Goal: Task Accomplishment & Management: Manage account settings

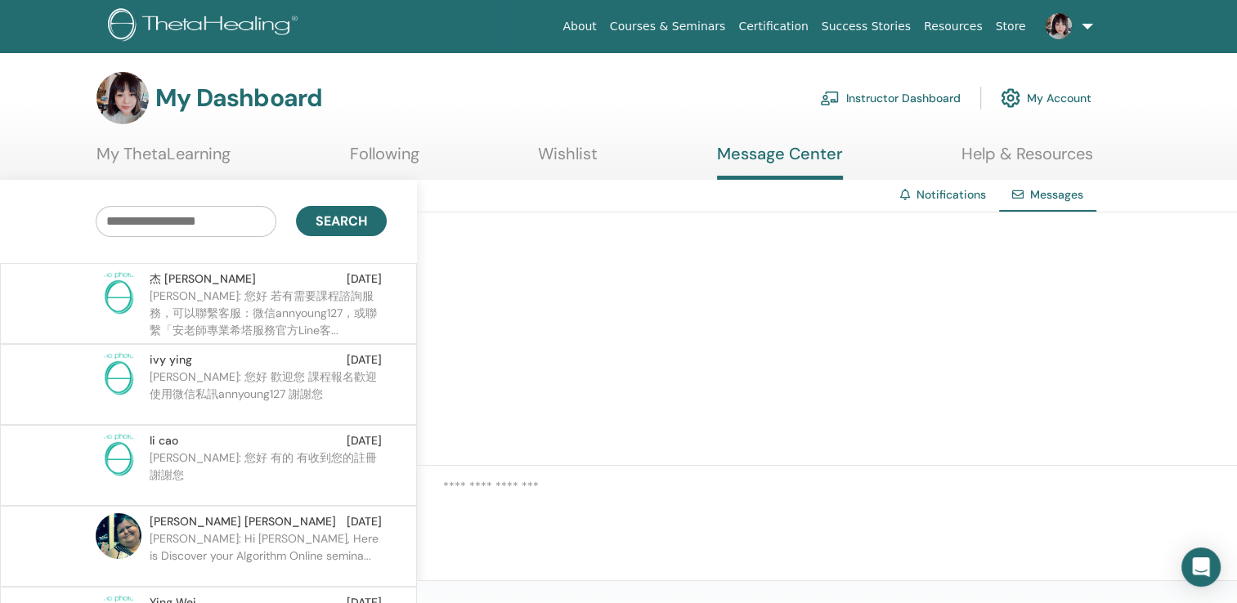
click at [772, 154] on link "Message Center" at bounding box center [780, 162] width 126 height 36
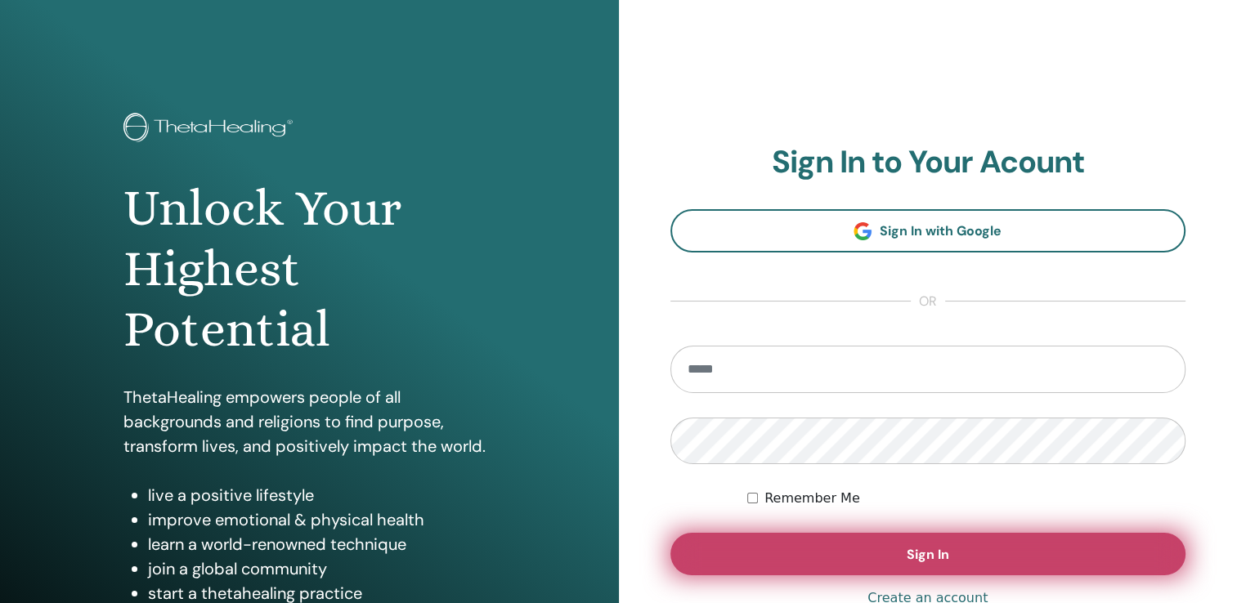
type input "**********"
click at [877, 564] on button "Sign In" at bounding box center [929, 554] width 516 height 43
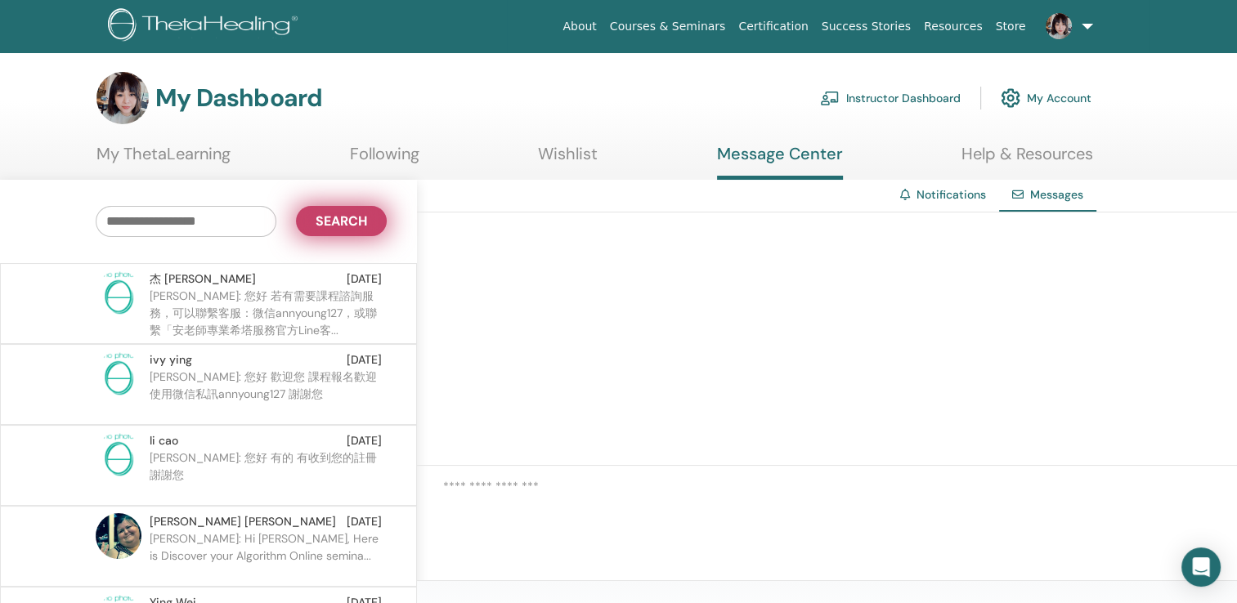
click at [342, 227] on span "Search" at bounding box center [342, 221] width 52 height 17
click at [367, 152] on link "Following" at bounding box center [385, 160] width 70 height 32
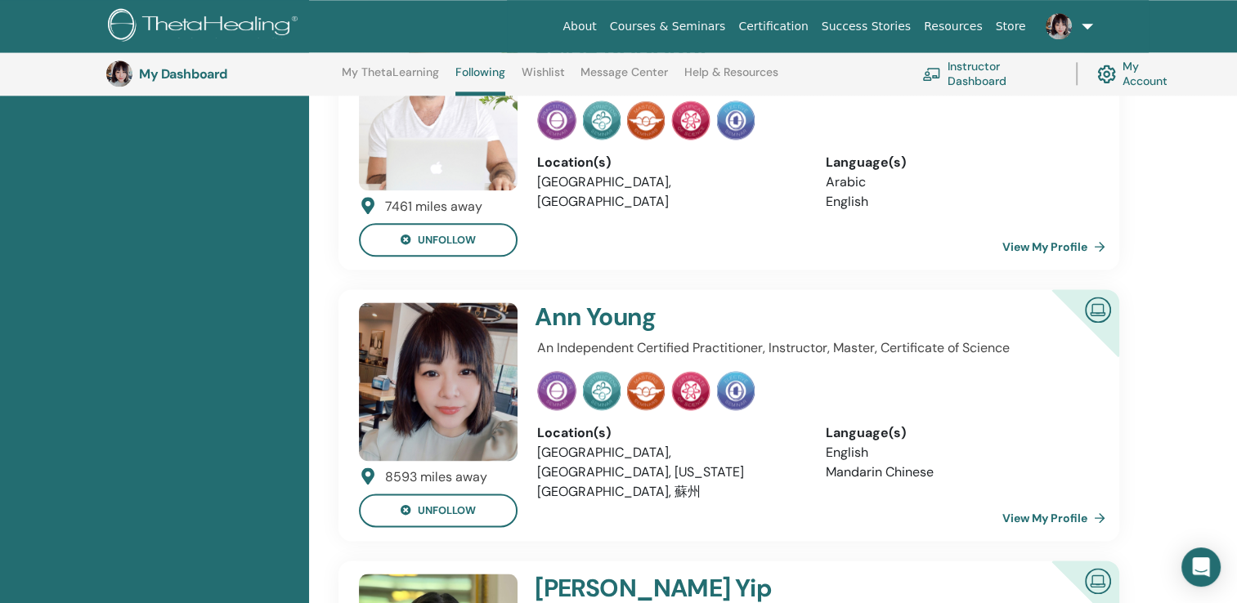
scroll to position [2071, 0]
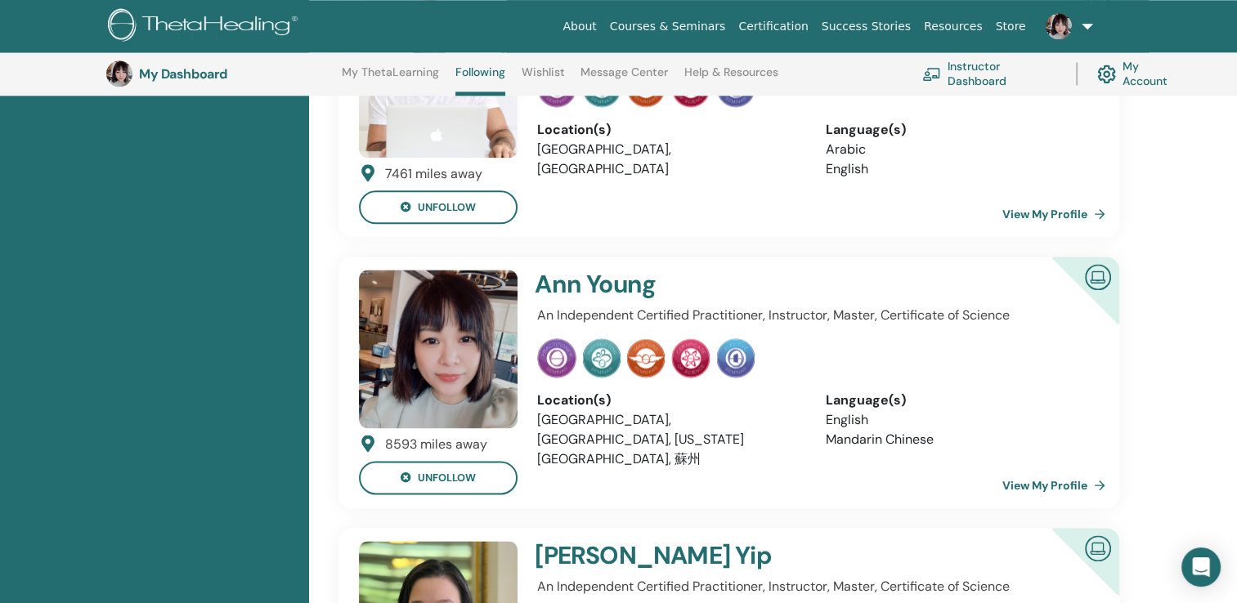
click at [1099, 529] on img at bounding box center [1098, 547] width 39 height 37
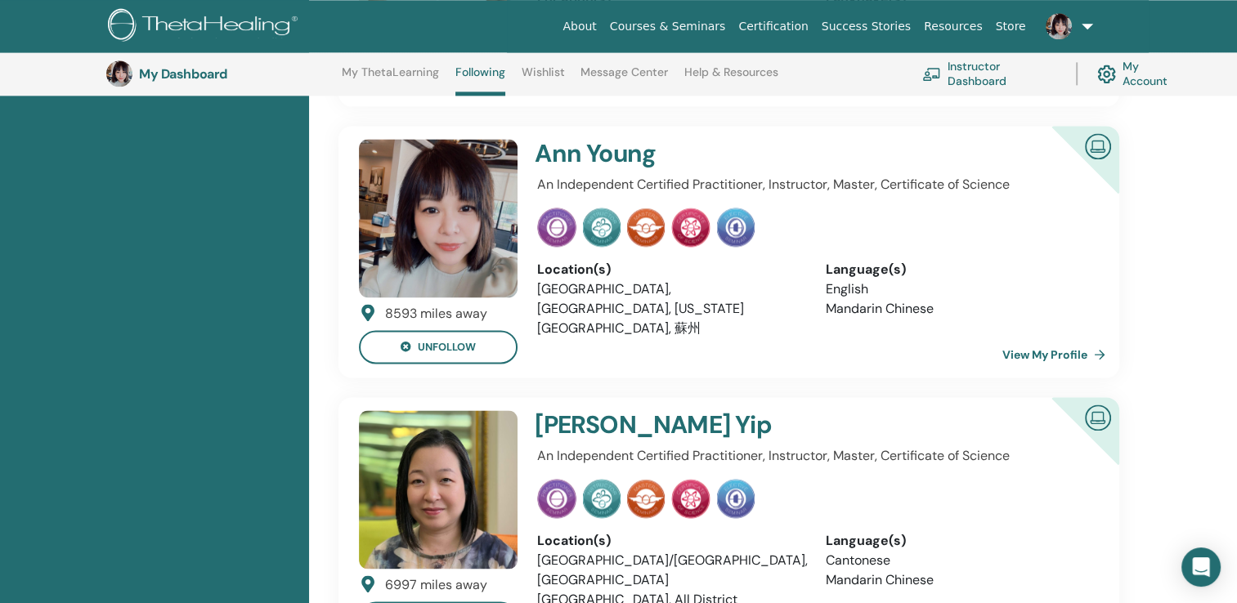
scroll to position [2312, 0]
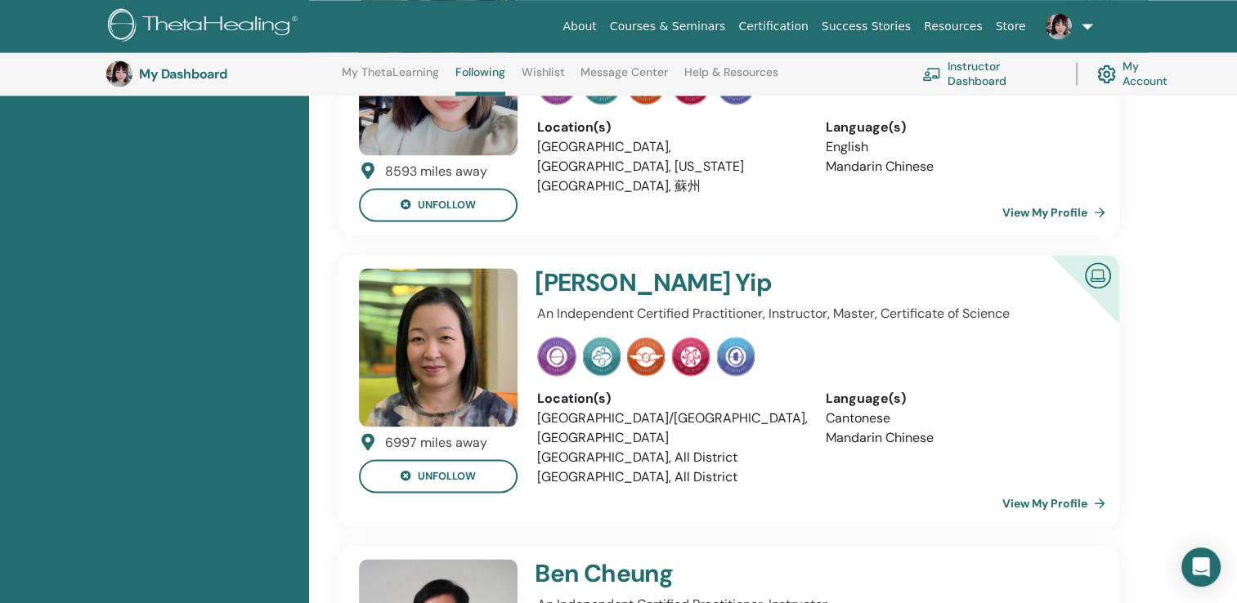
scroll to position [2377, 0]
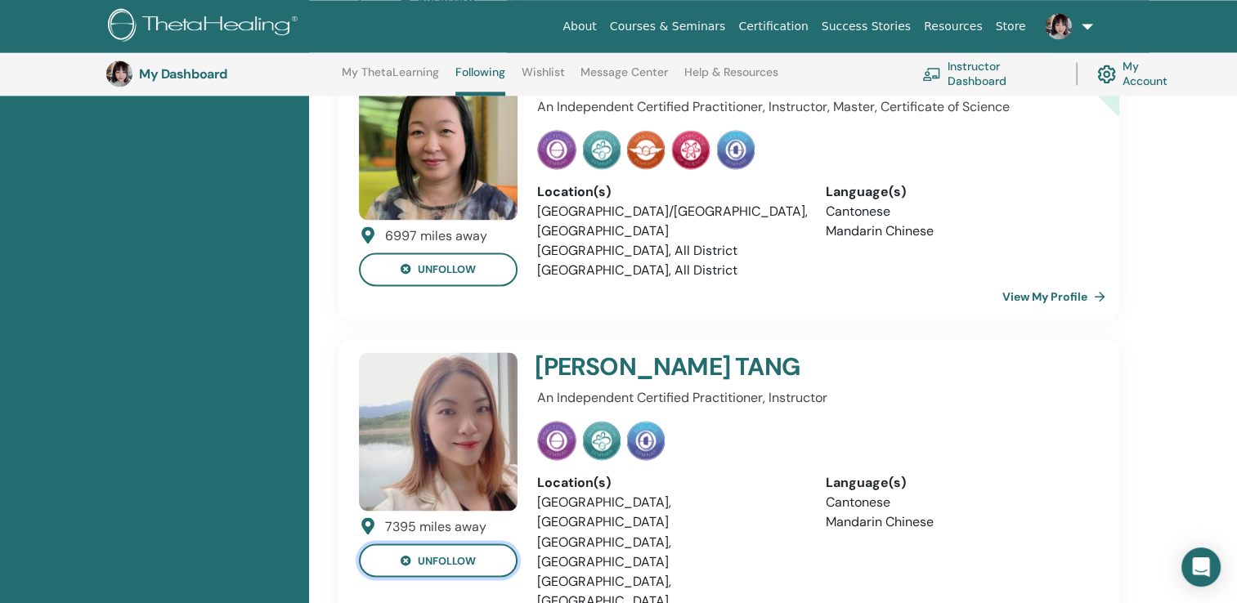
scroll to position [2562, 0]
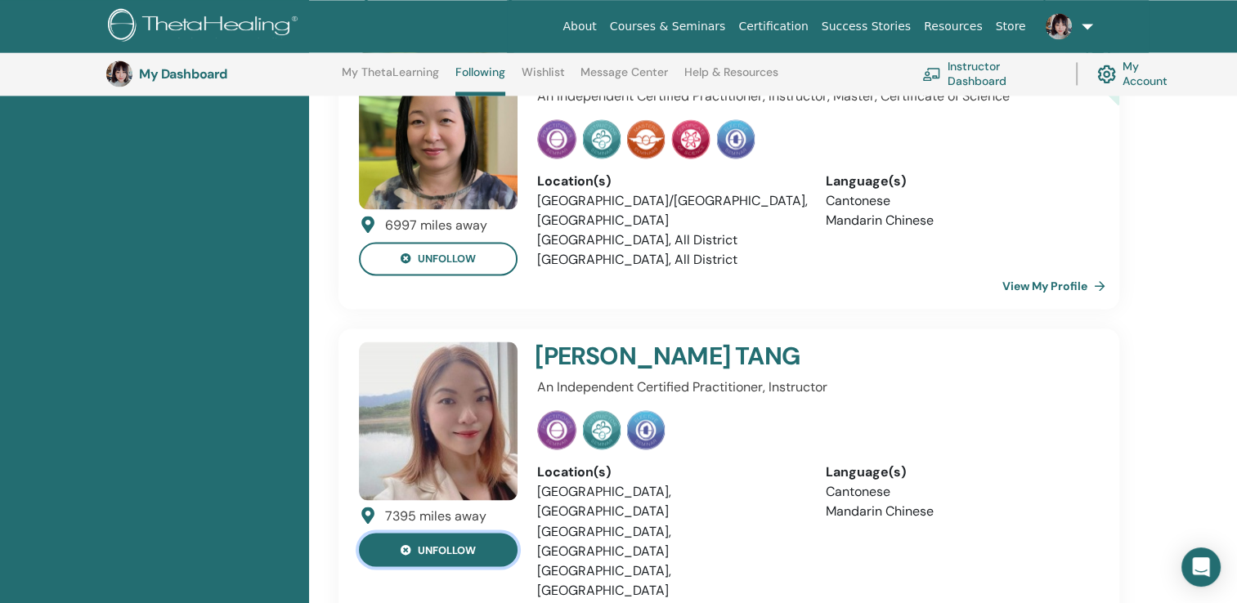
click at [473, 533] on button "unfollow" at bounding box center [438, 550] width 159 height 34
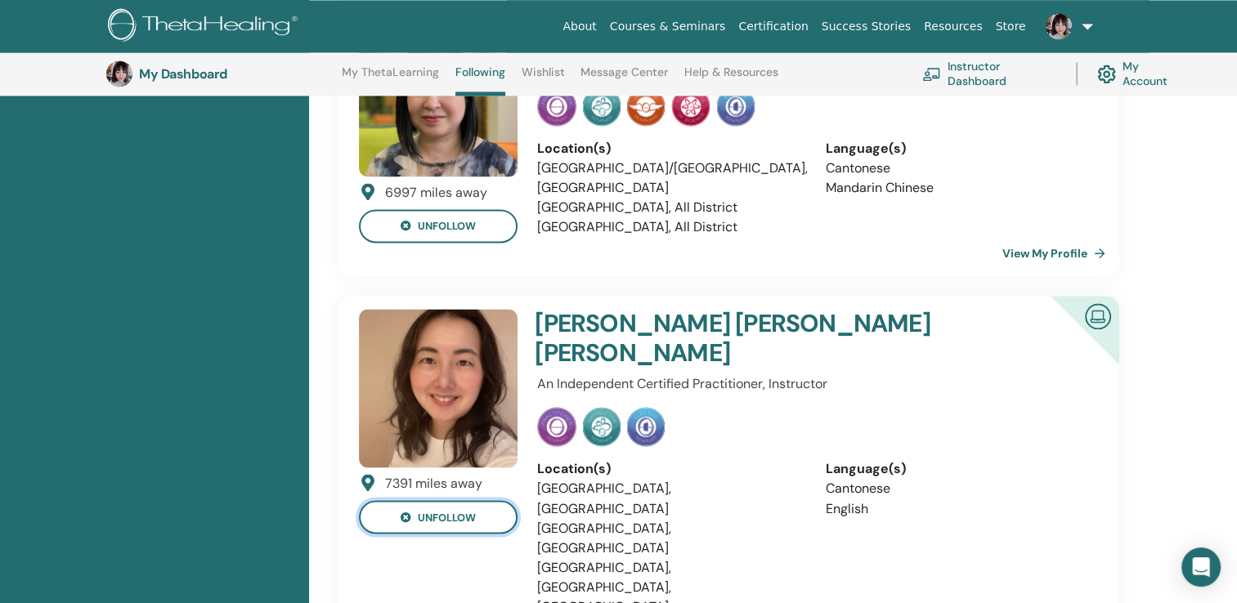
scroll to position [2693, 0]
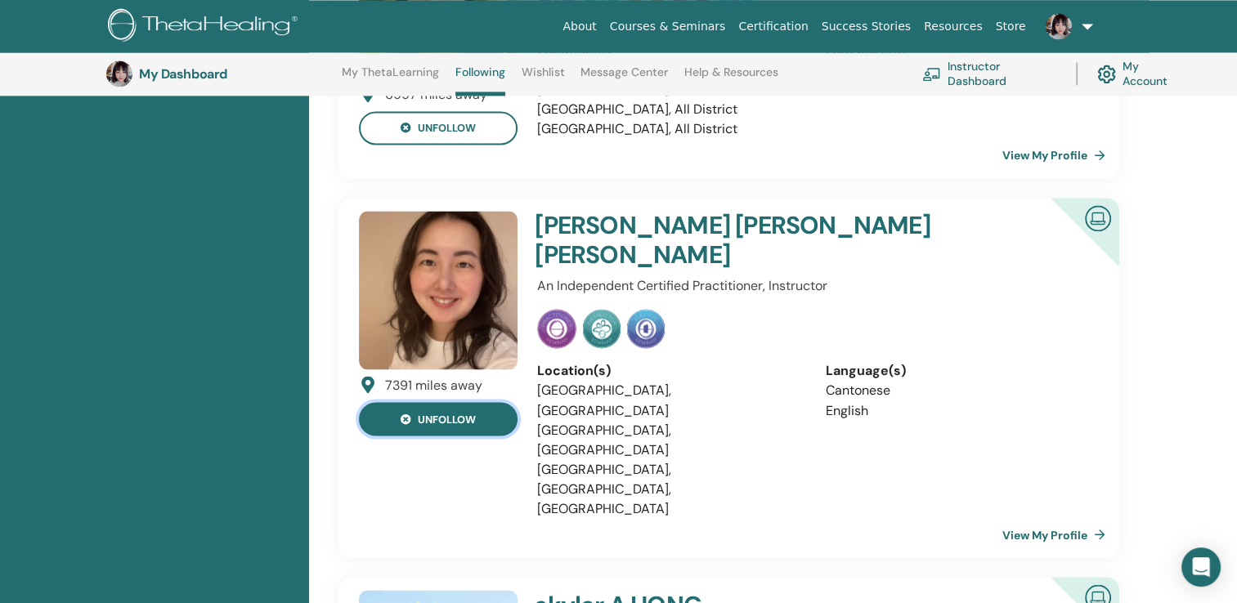
click at [446, 402] on button "unfollow" at bounding box center [438, 419] width 159 height 34
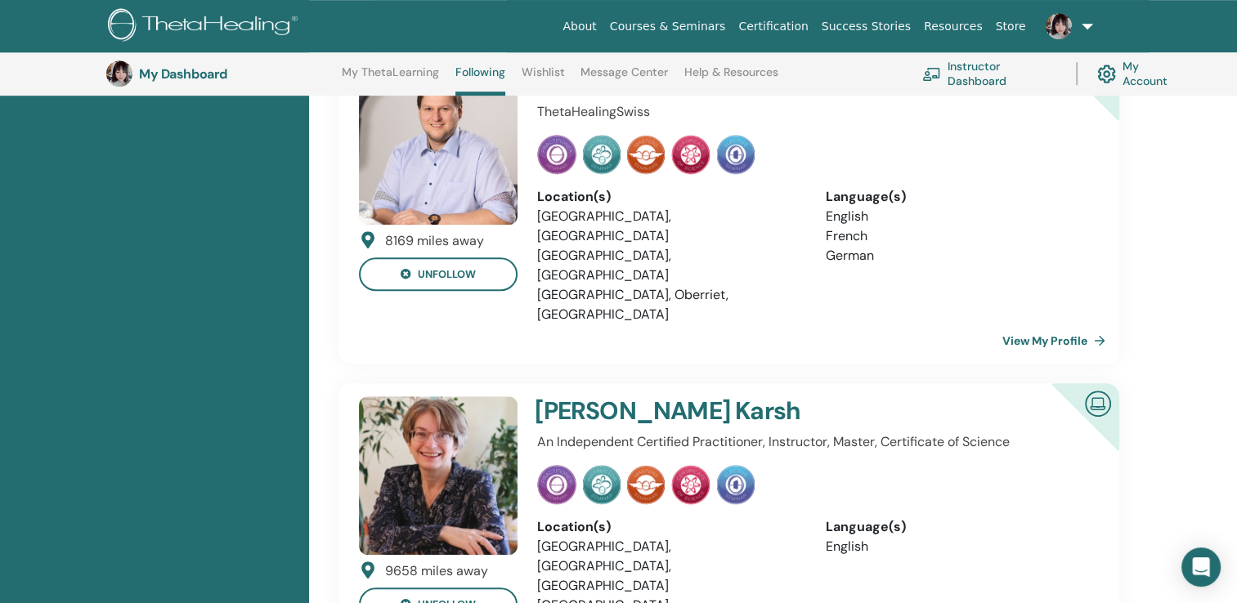
scroll to position [1131, 0]
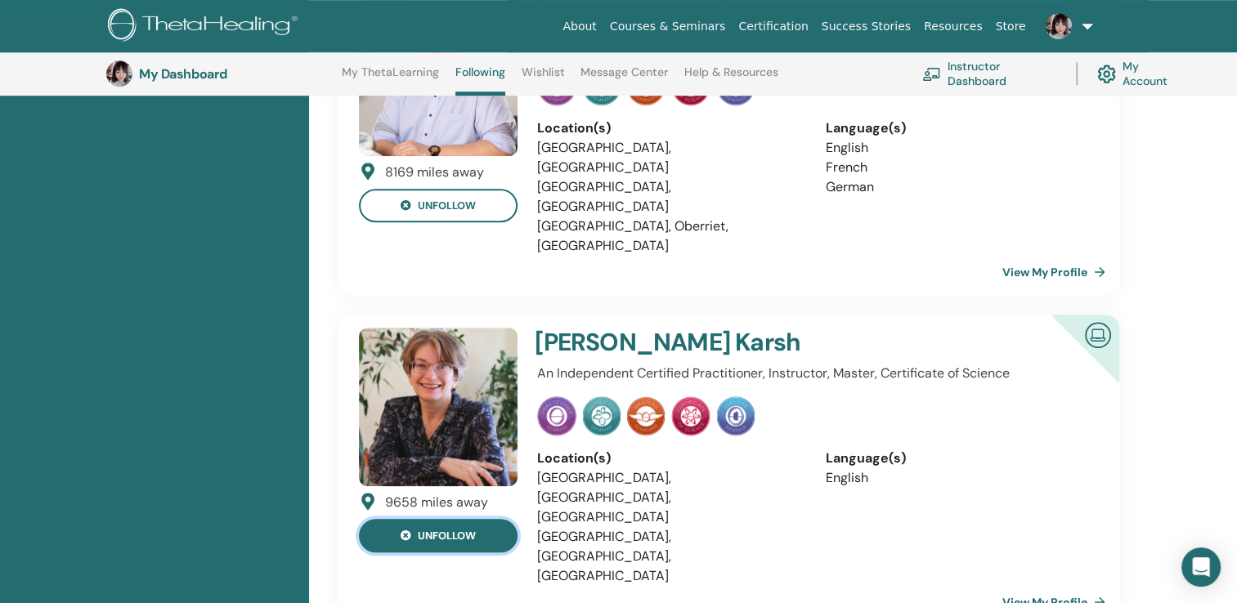
click at [464, 519] on button "unfollow" at bounding box center [438, 536] width 159 height 34
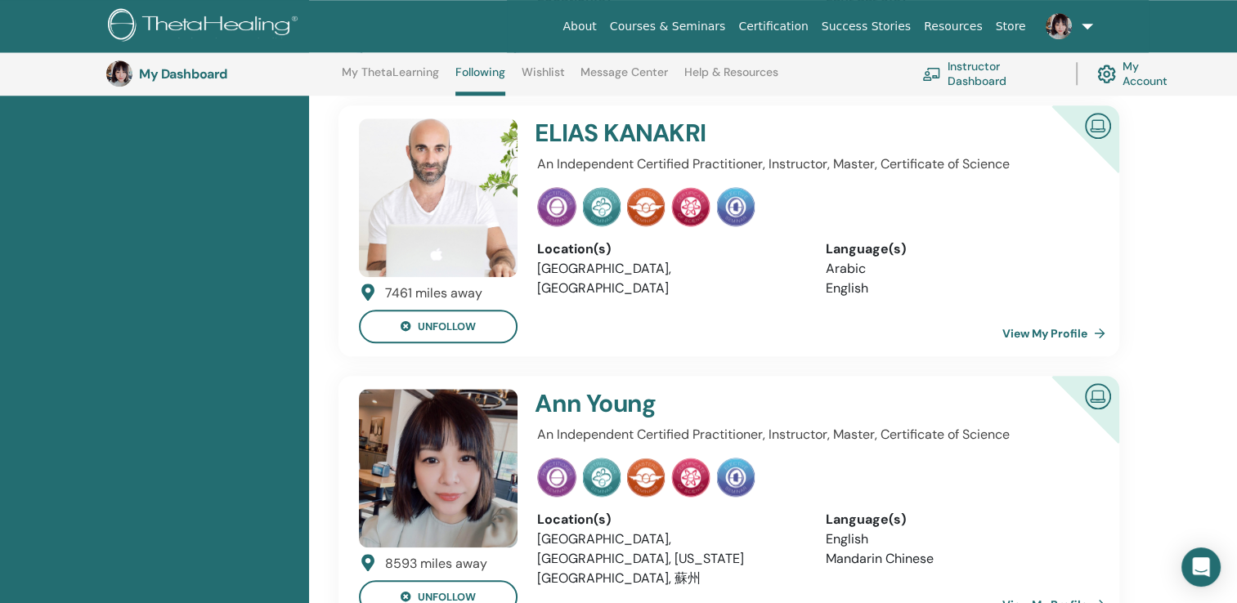
scroll to position [1643, 0]
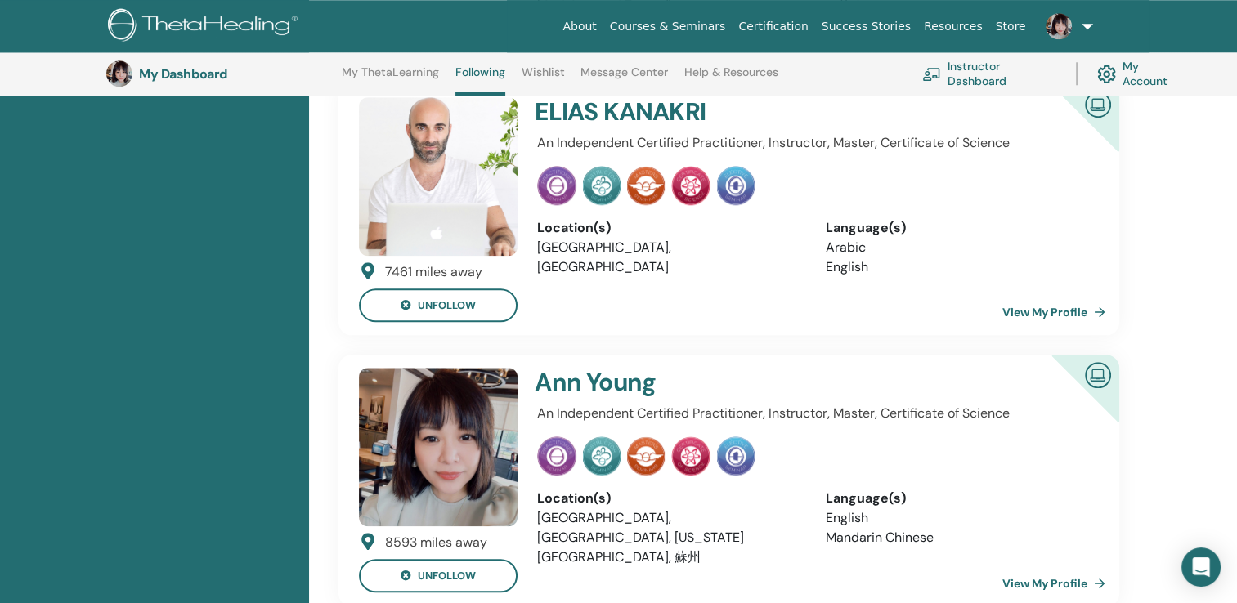
click at [487, 368] on img at bounding box center [438, 447] width 159 height 159
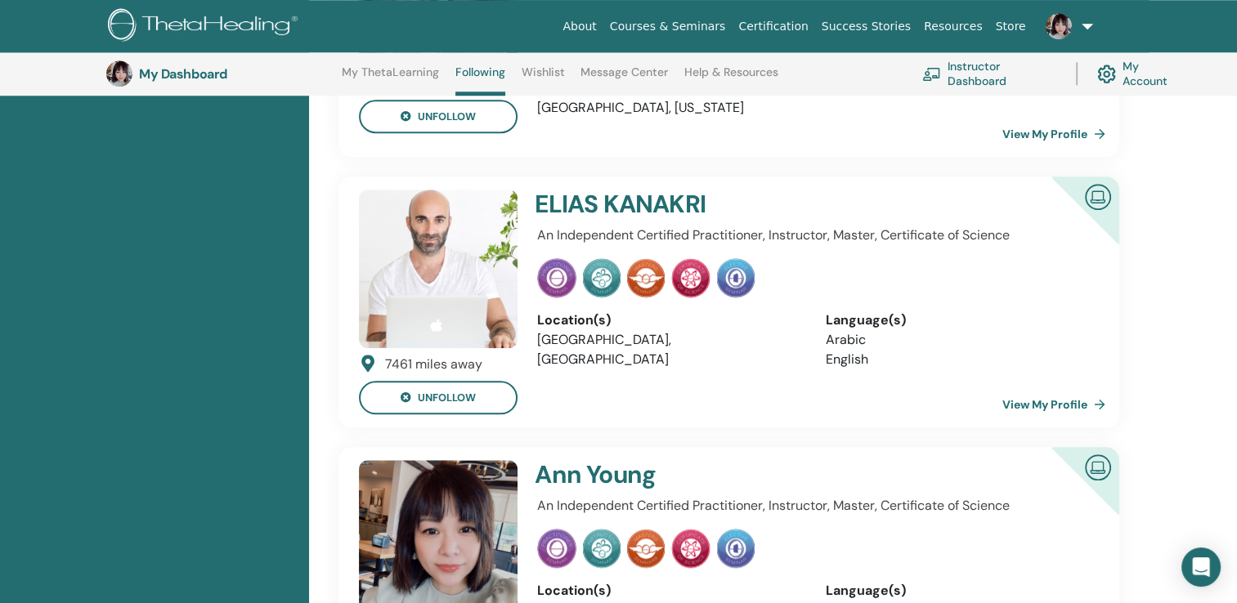
scroll to position [1643, 0]
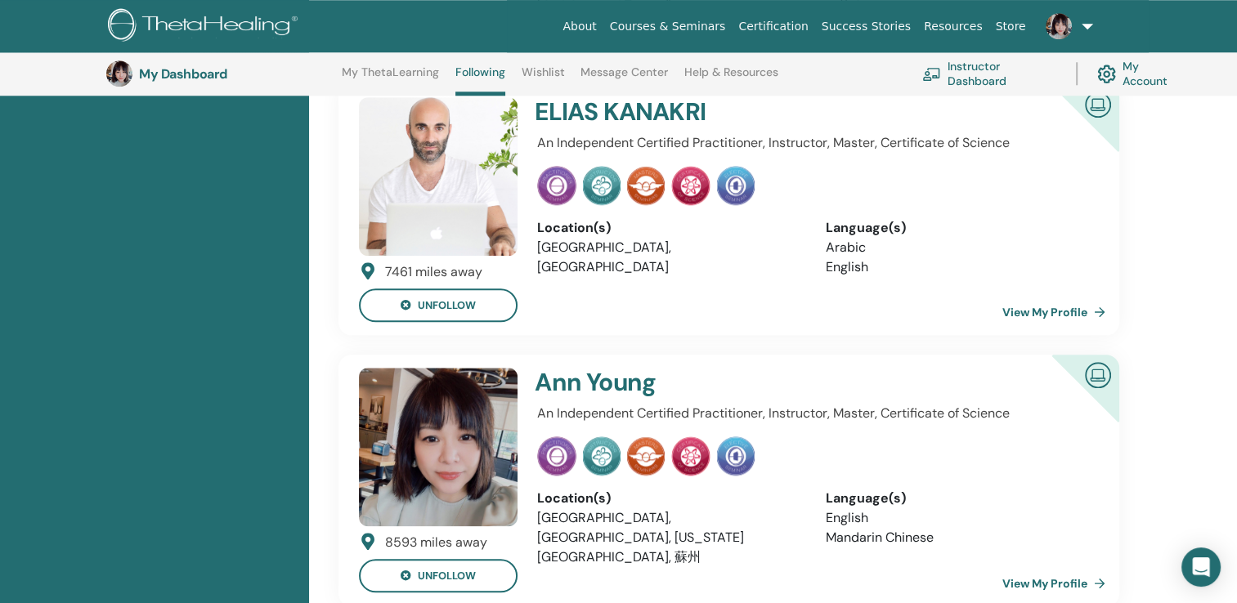
click at [1088, 356] on img at bounding box center [1098, 374] width 39 height 37
click at [1038, 567] on link "View My Profile" at bounding box center [1058, 583] width 110 height 33
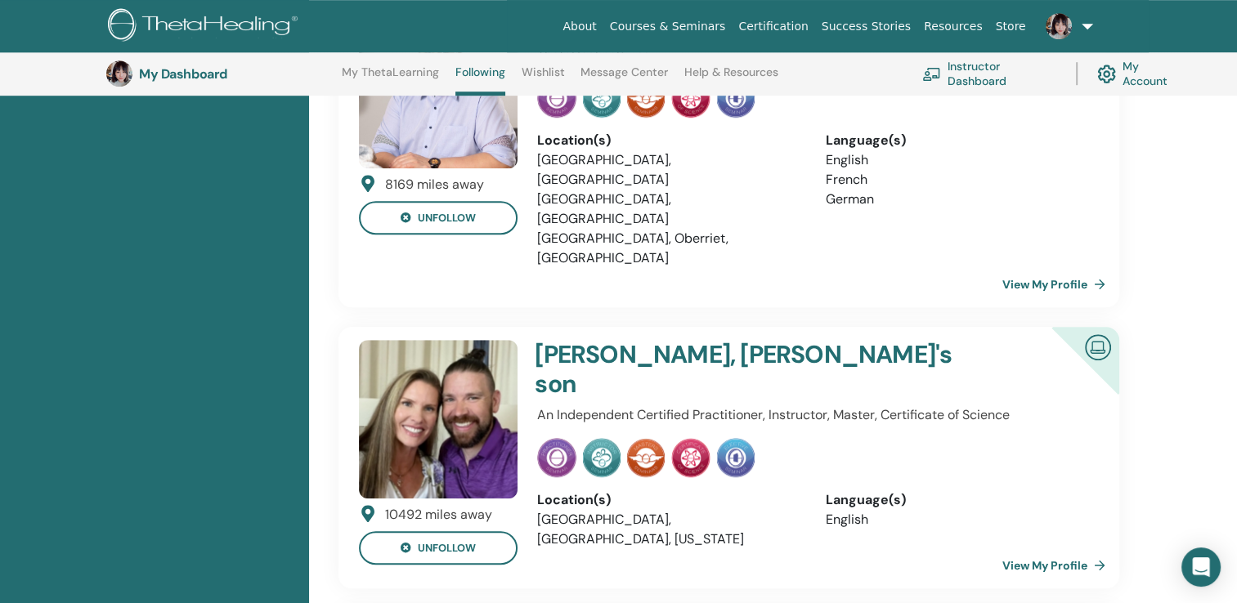
scroll to position [881, 0]
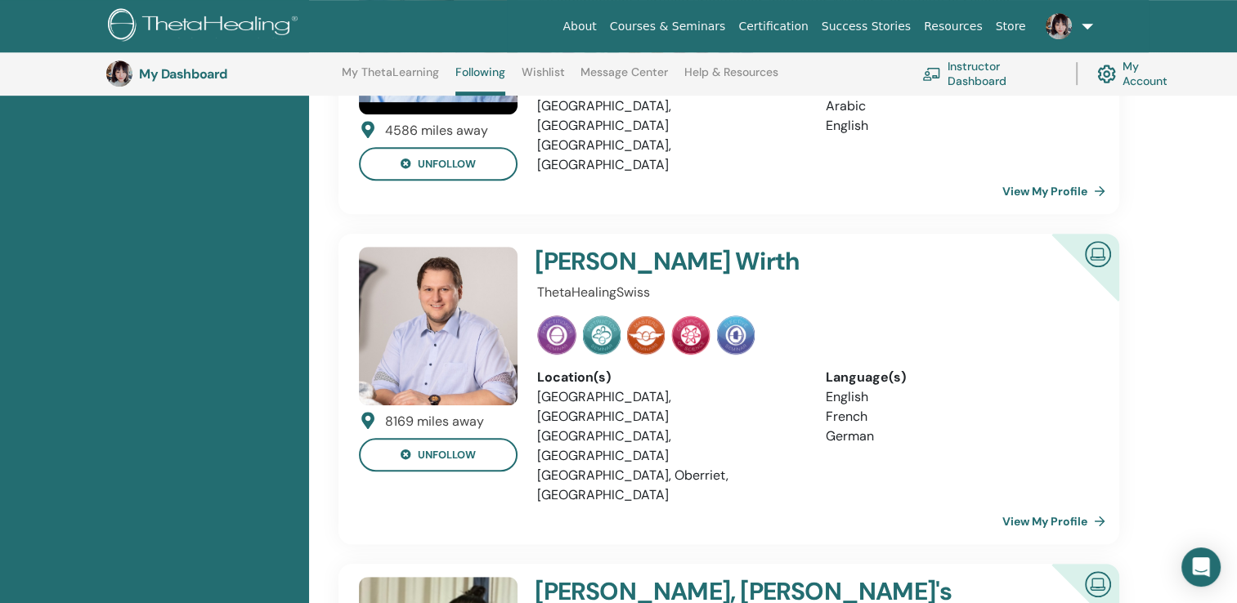
click at [1050, 505] on link "View My Profile" at bounding box center [1058, 521] width 110 height 33
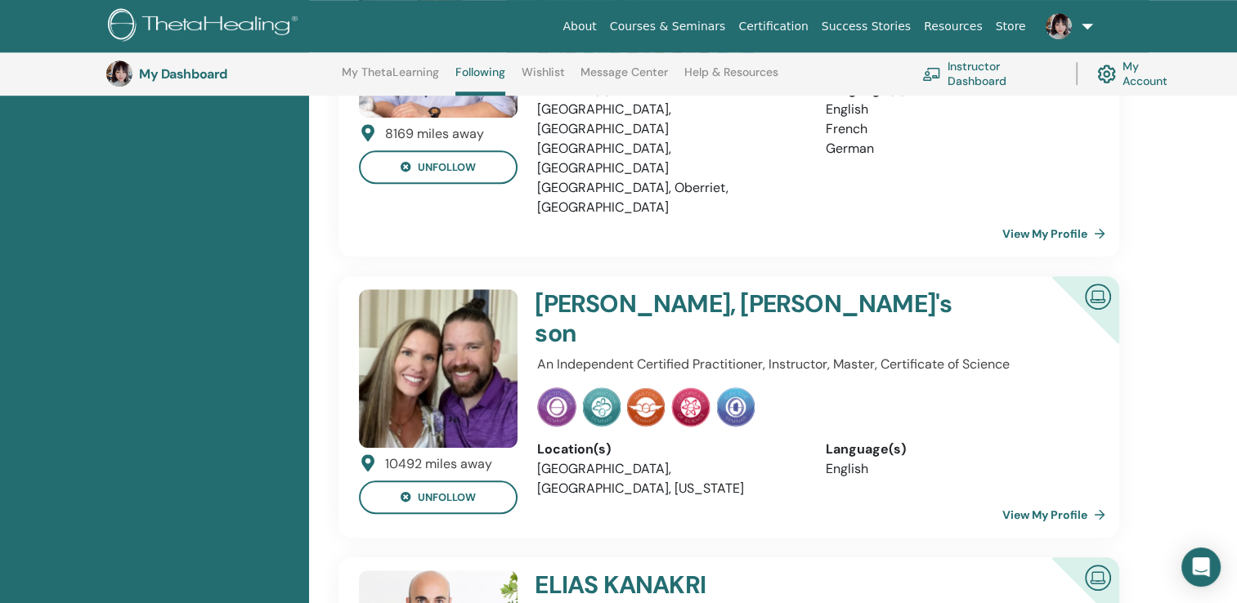
scroll to position [1236, 0]
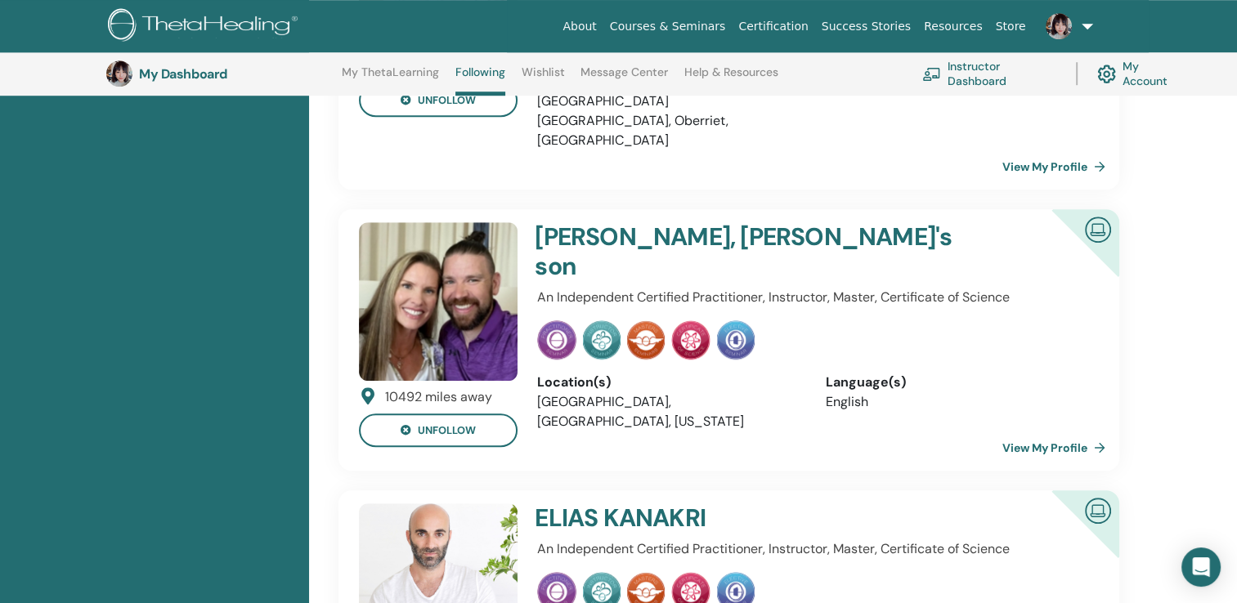
click at [1101, 210] on img at bounding box center [1098, 228] width 39 height 37
click at [1062, 432] on link "View My Profile" at bounding box center [1058, 448] width 110 height 33
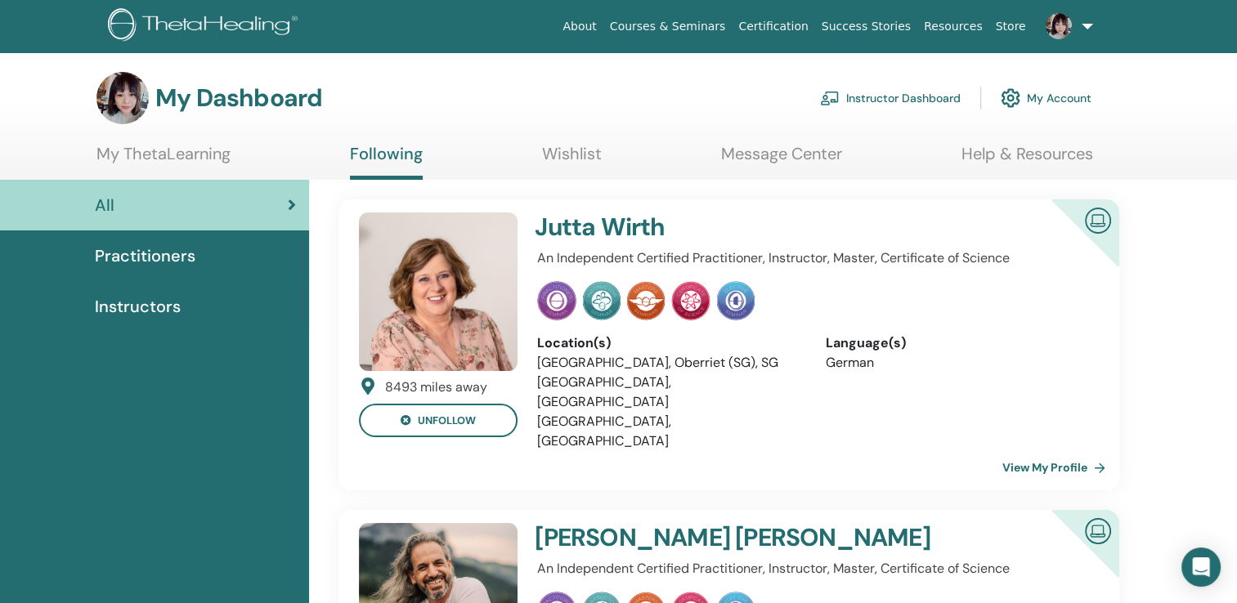
click at [577, 156] on link "Wishlist" at bounding box center [572, 160] width 60 height 32
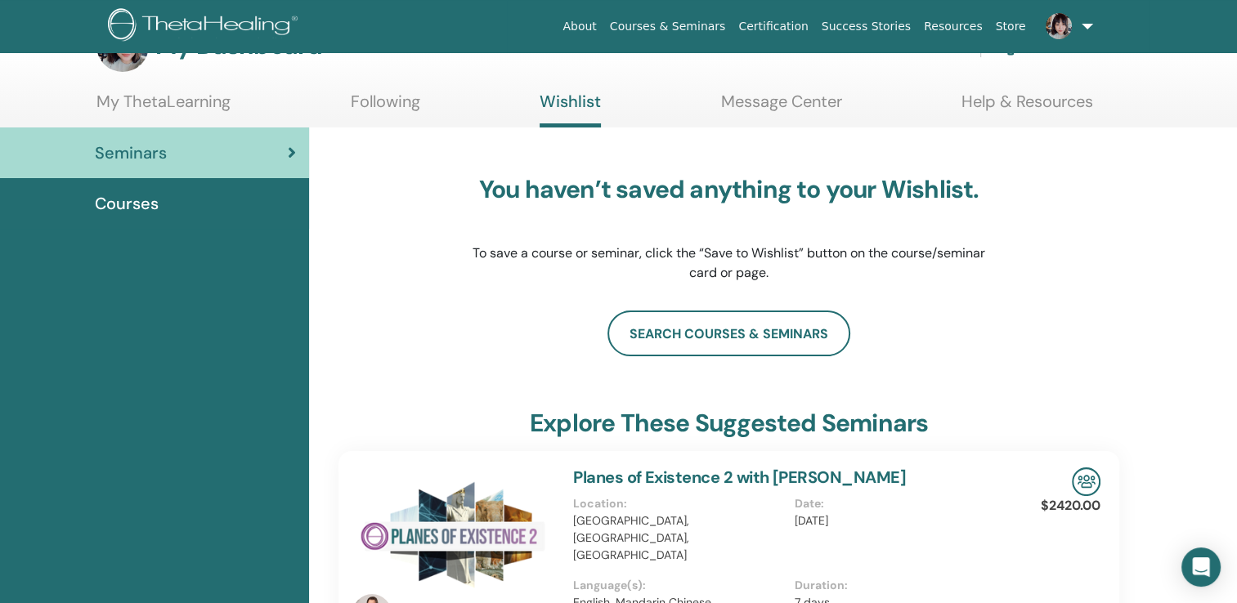
scroll to position [49, 0]
